Goal: Task Accomplishment & Management: Use online tool/utility

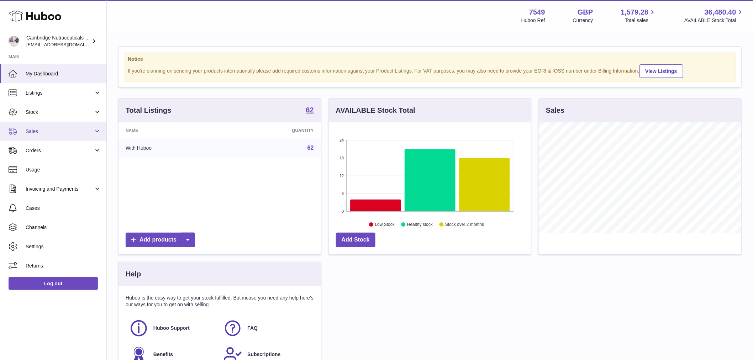
click at [47, 128] on span "Sales" at bounding box center [60, 131] width 68 height 7
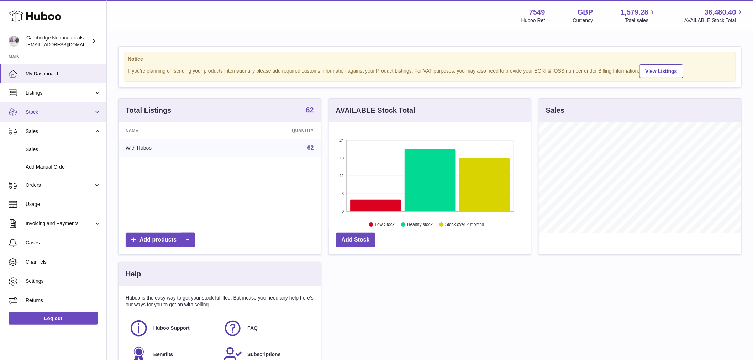
click at [47, 110] on span "Stock" at bounding box center [60, 112] width 68 height 7
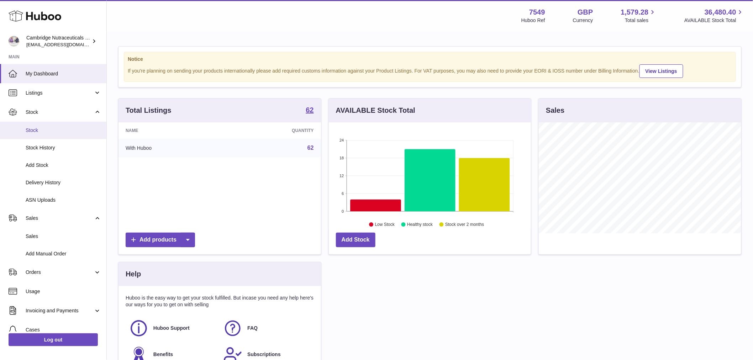
click at [47, 126] on link "Stock" at bounding box center [53, 130] width 106 height 17
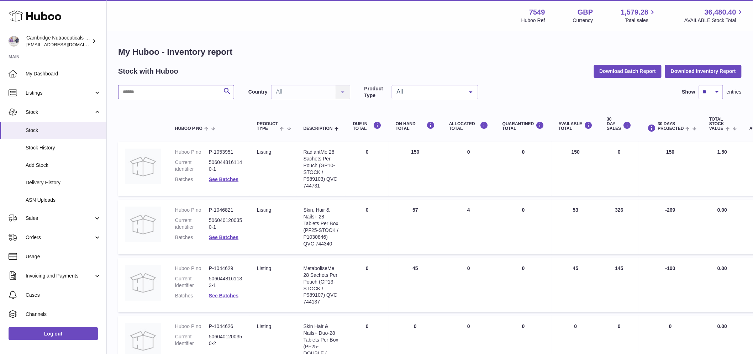
click at [170, 90] on input "text" at bounding box center [176, 92] width 116 height 14
type input "*****"
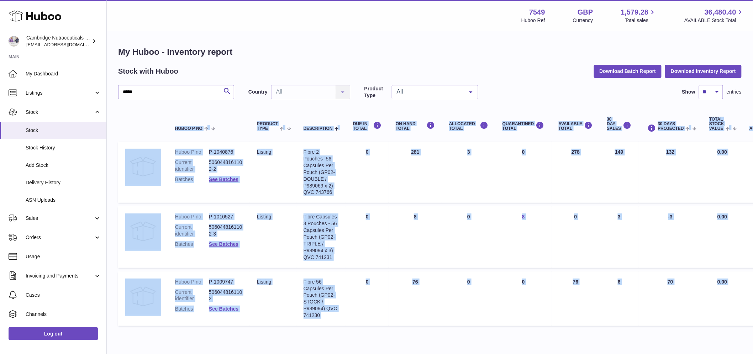
scroll to position [31, 0]
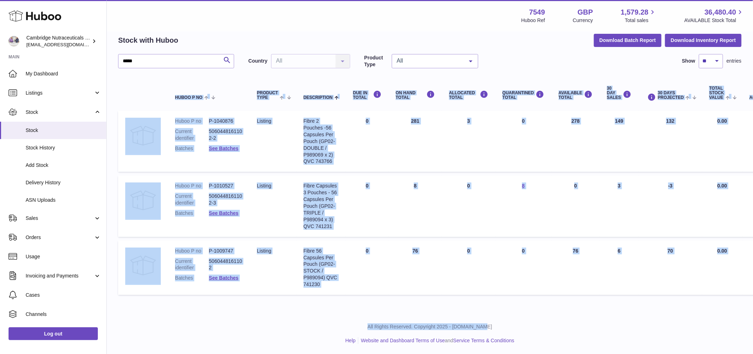
drag, startPoint x: 545, startPoint y: 351, endPoint x: 542, endPoint y: 363, distance: 12.3
click at [542, 323] on html ".st0{fill:#141414;}" at bounding box center [376, 146] width 753 height 354
